Goal: Find specific page/section: Find specific page/section

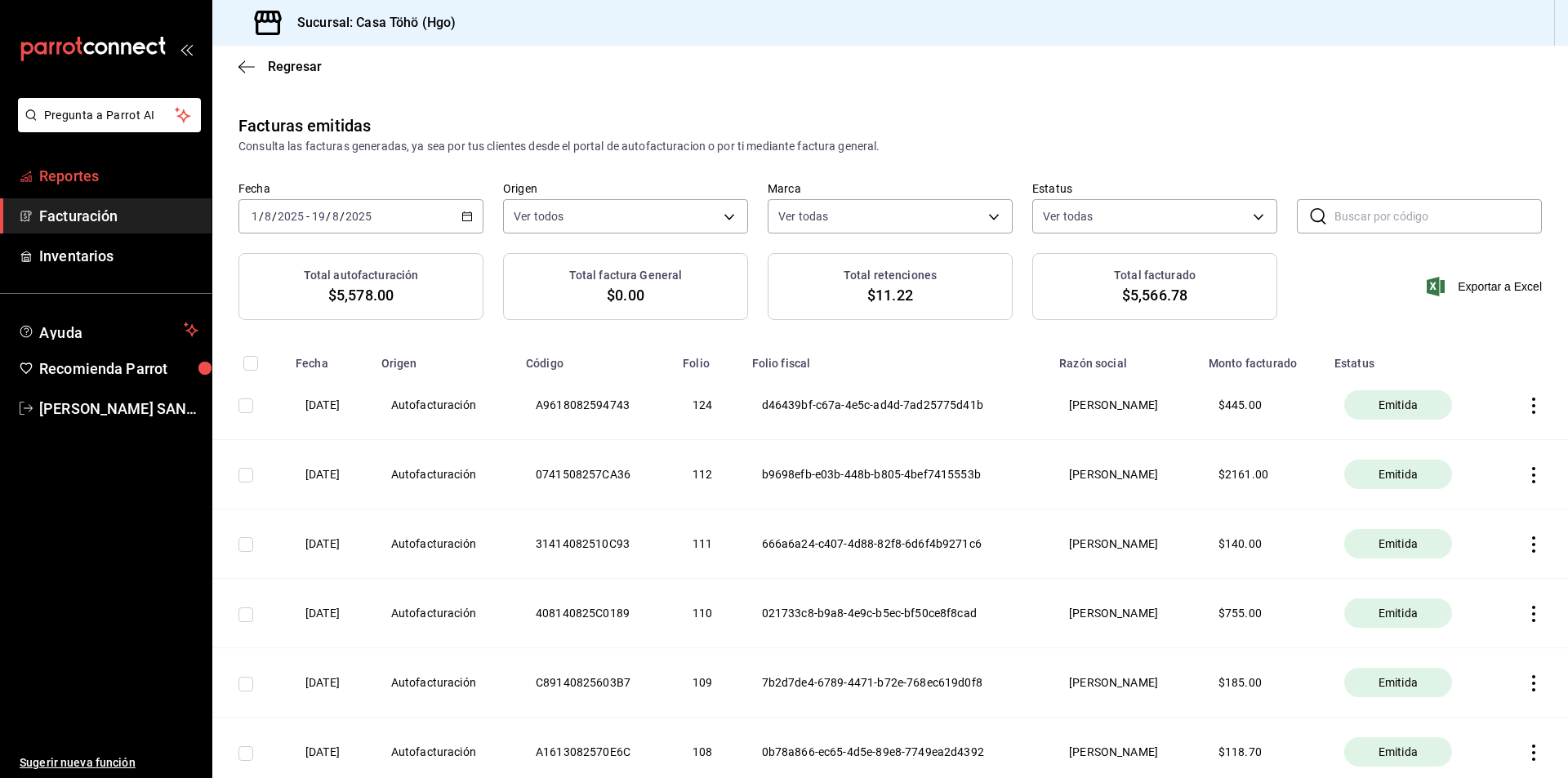
click at [83, 179] on span "Reportes" at bounding box center [118, 176] width 159 height 22
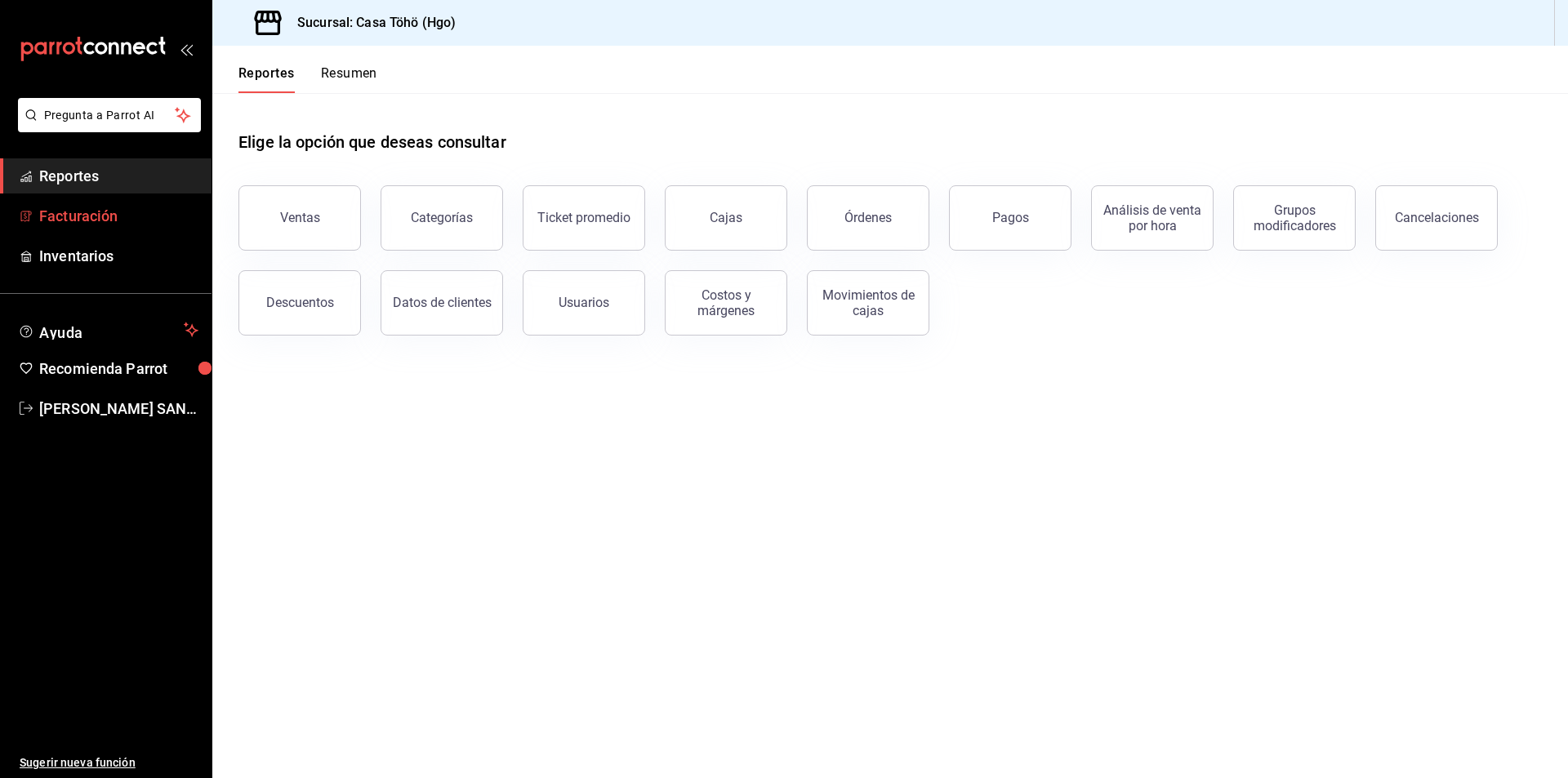
click at [102, 226] on span "Facturación" at bounding box center [118, 216] width 159 height 22
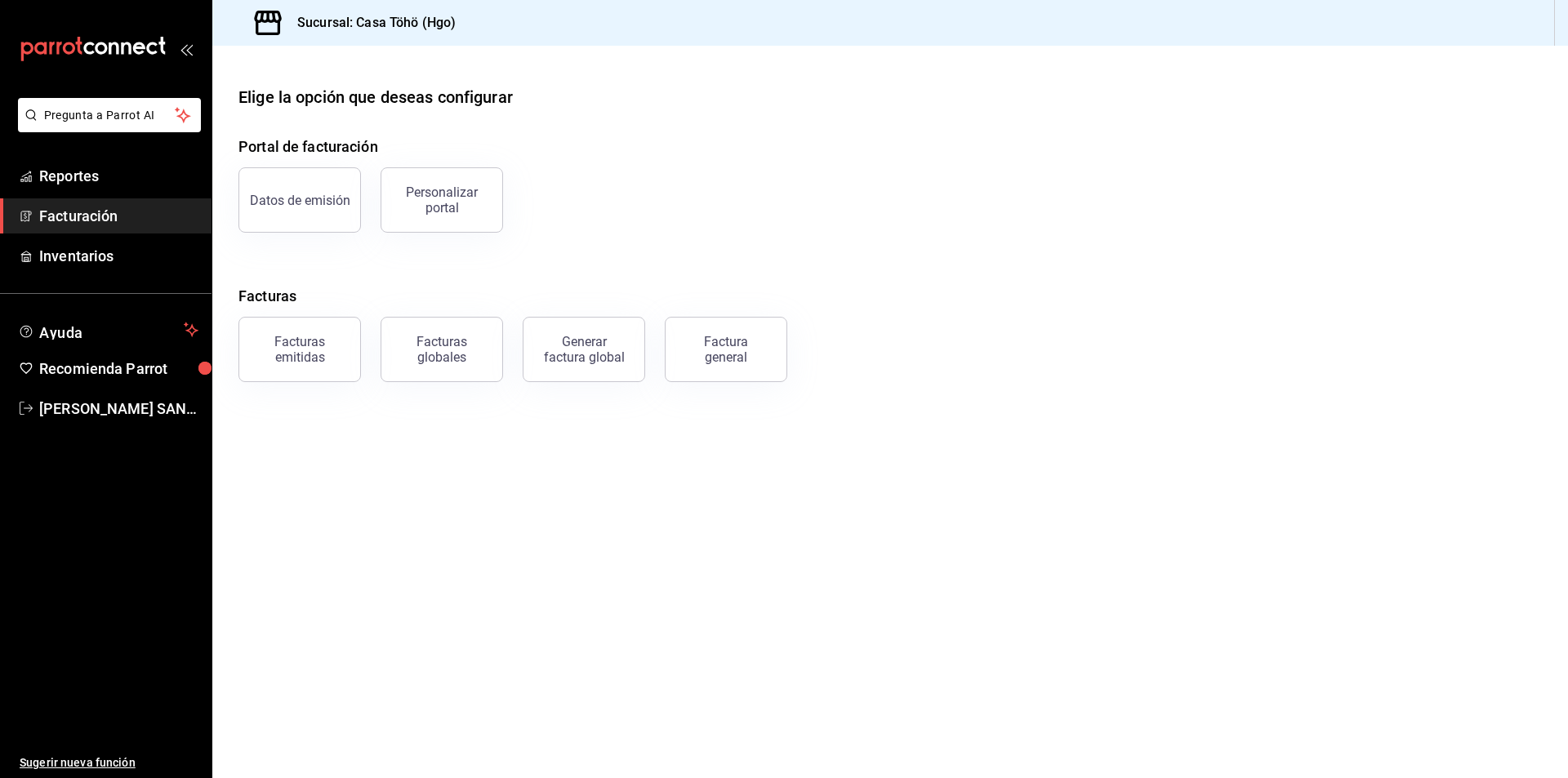
click at [745, 490] on main "Elige la opción que deseas configurar Portal de facturación Datos de emisión Pe…" at bounding box center [890, 412] width 1355 height 733
click at [141, 414] on span "[PERSON_NAME] SAN [PERSON_NAME]" at bounding box center [118, 409] width 159 height 22
